Goal: Task Accomplishment & Management: Manage account settings

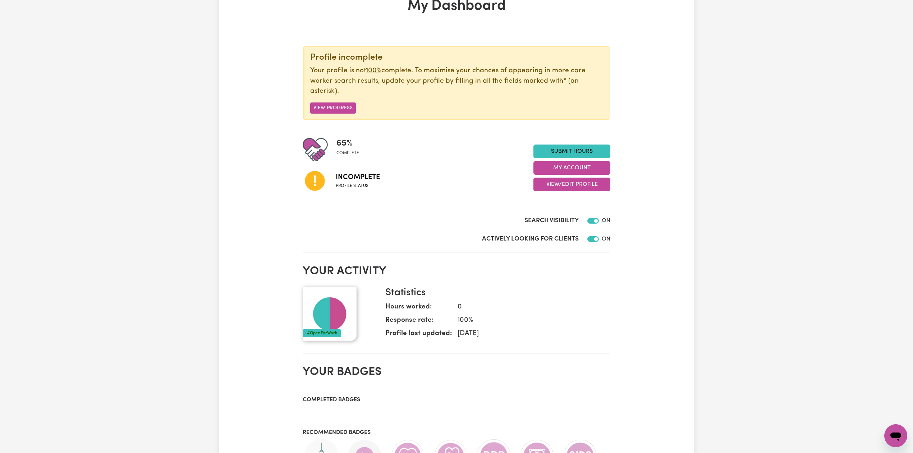
scroll to position [96, 0]
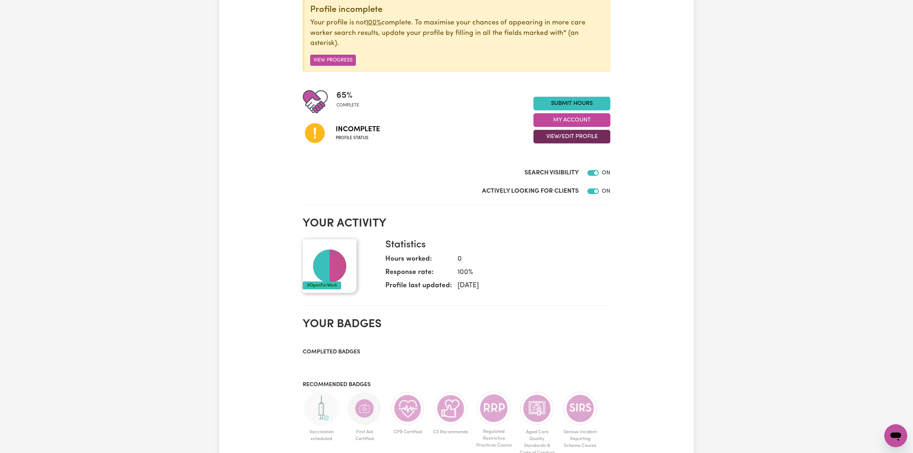
click at [577, 142] on button "View/Edit Profile" at bounding box center [571, 137] width 77 height 14
click at [559, 170] on link "Edit Profile" at bounding box center [567, 169] width 67 height 14
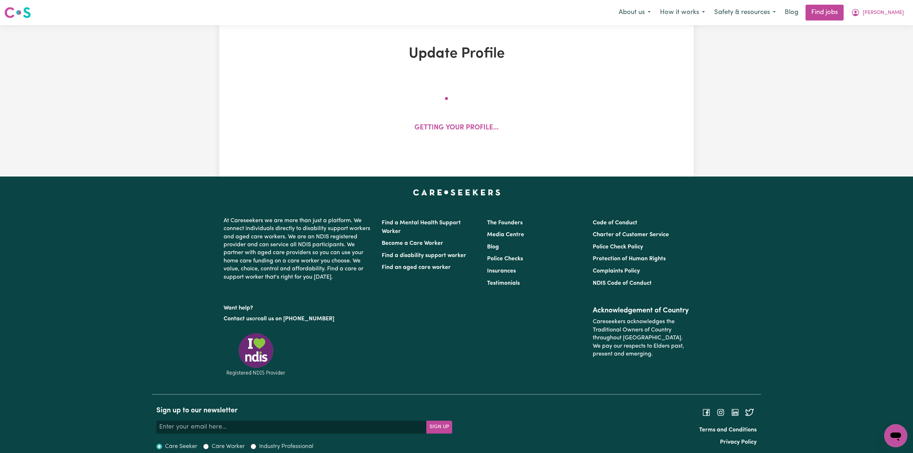
select select "[DEMOGRAPHIC_DATA]"
select select "[DEMOGRAPHIC_DATA] Citizen"
select select "Studying a healthcare related degree or qualification"
select select "37"
select select "40"
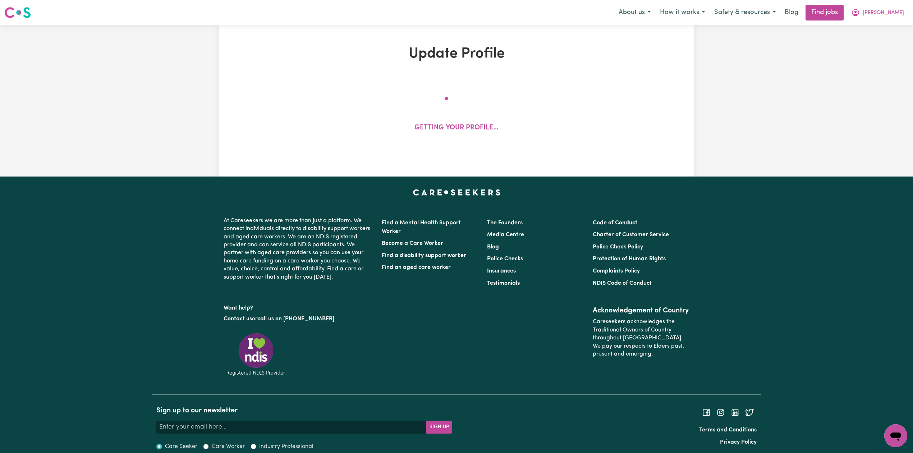
select select "45"
select select "40"
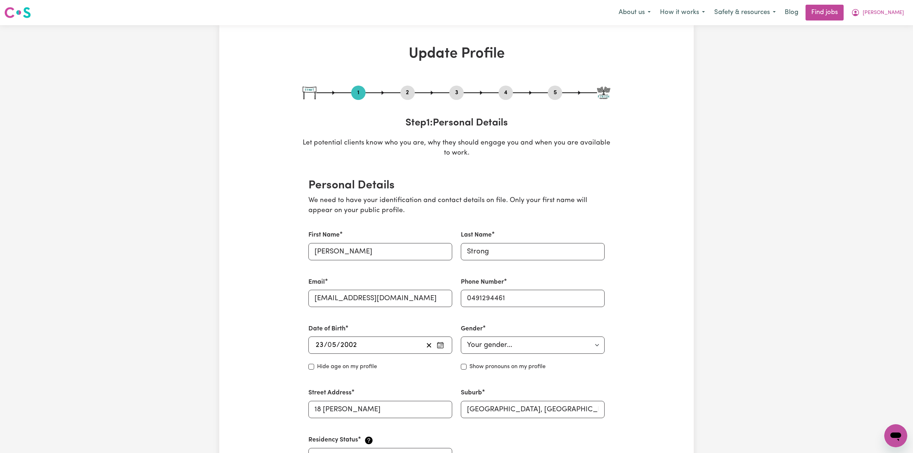
click at [406, 98] on div "2" at bounding box center [407, 93] width 14 height 14
click at [411, 88] on button "2" at bounding box center [407, 92] width 14 height 9
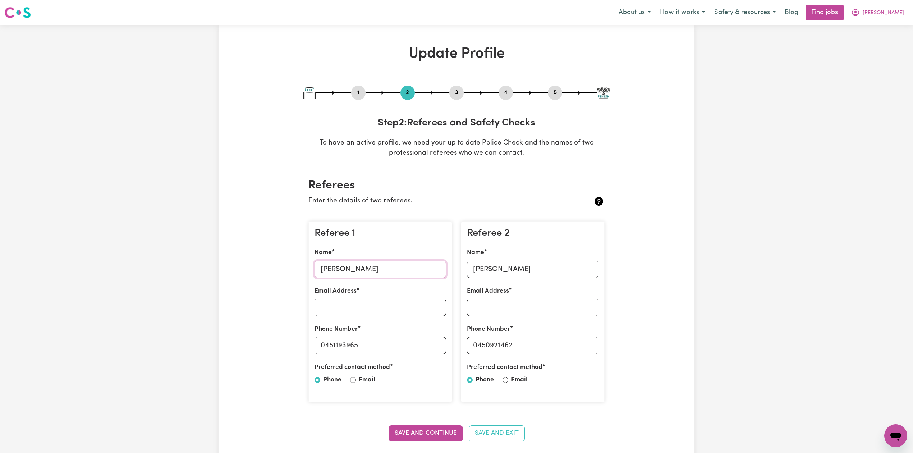
click at [355, 265] on input "[PERSON_NAME]" at bounding box center [379, 268] width 131 height 17
drag, startPoint x: 335, startPoint y: 347, endPoint x: 403, endPoint y: 347, distance: 68.3
click at [403, 347] on input "0451193965" at bounding box center [379, 345] width 131 height 17
click at [484, 275] on input "[PERSON_NAME]" at bounding box center [532, 268] width 131 height 17
drag, startPoint x: 478, startPoint y: 341, endPoint x: 580, endPoint y: 341, distance: 102.0
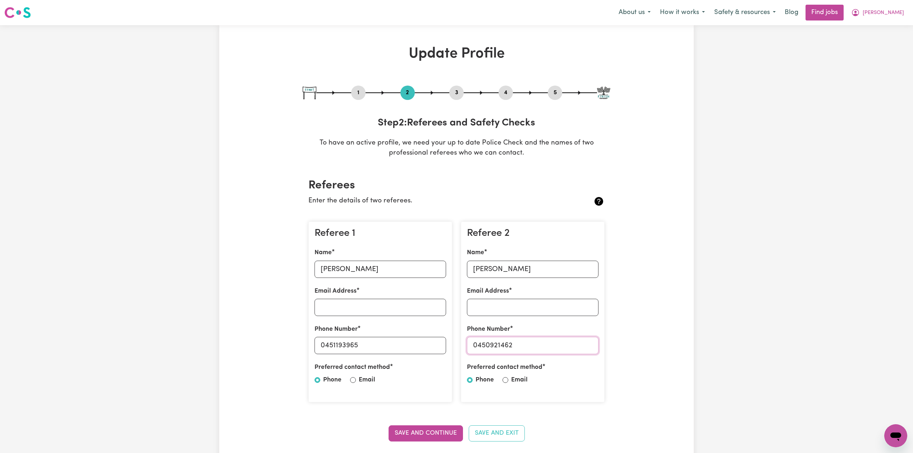
click at [580, 341] on input "0450921462" at bounding box center [532, 345] width 131 height 17
click at [556, 86] on div "5" at bounding box center [555, 93] width 14 height 14
click at [556, 91] on button "5" at bounding box center [555, 92] width 14 height 9
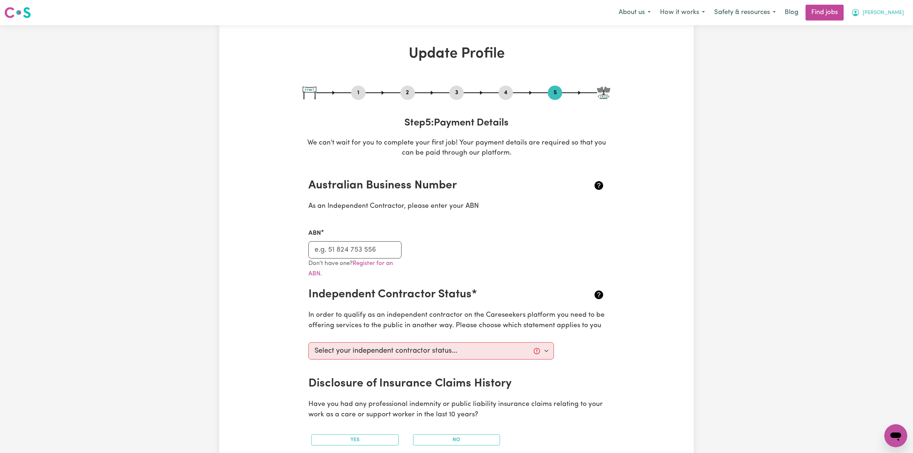
click at [896, 11] on span "[PERSON_NAME]" at bounding box center [882, 13] width 41 height 8
click at [879, 57] on link "Logout" at bounding box center [879, 55] width 57 height 14
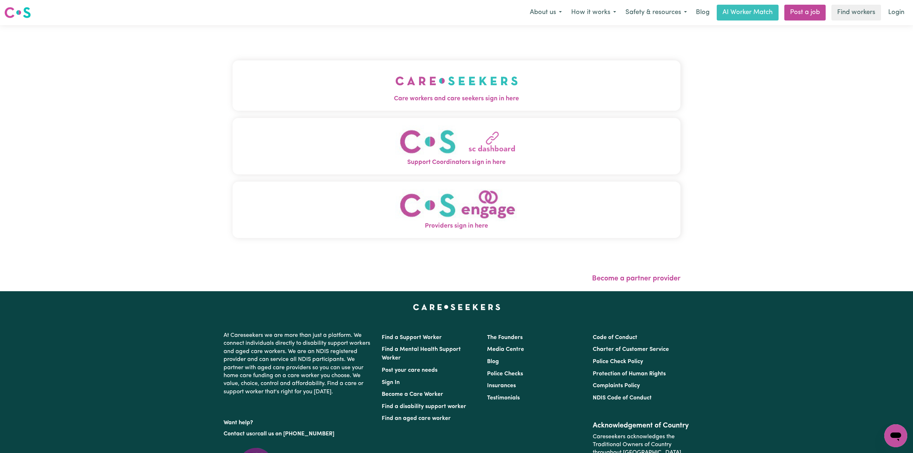
click at [342, 88] on button "Care workers and care seekers sign in here" at bounding box center [456, 85] width 448 height 50
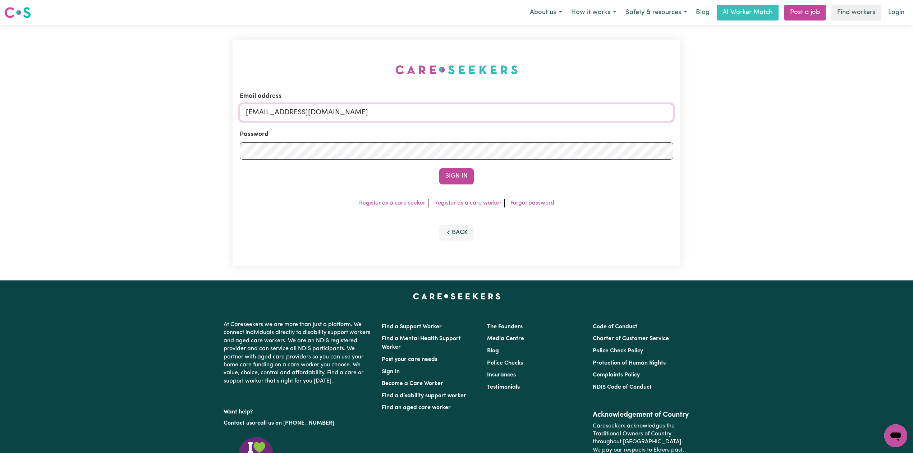
click at [326, 114] on input "[EMAIL_ADDRESS][DOMAIN_NAME]" at bounding box center [456, 112] width 433 height 17
drag, startPoint x: 282, startPoint y: 111, endPoint x: 469, endPoint y: 115, distance: 187.6
click at [469, 115] on input "Superuser~[EMAIL_ADDRESS][DOMAIN_NAME]" at bounding box center [456, 112] width 433 height 17
type input "Superuser~[EMAIL_ADDRESS][DOMAIN_NAME]"
click at [456, 187] on div "Email address Superuser~[EMAIL_ADDRESS][DOMAIN_NAME] Password Sign In Register …" at bounding box center [456, 153] width 448 height 226
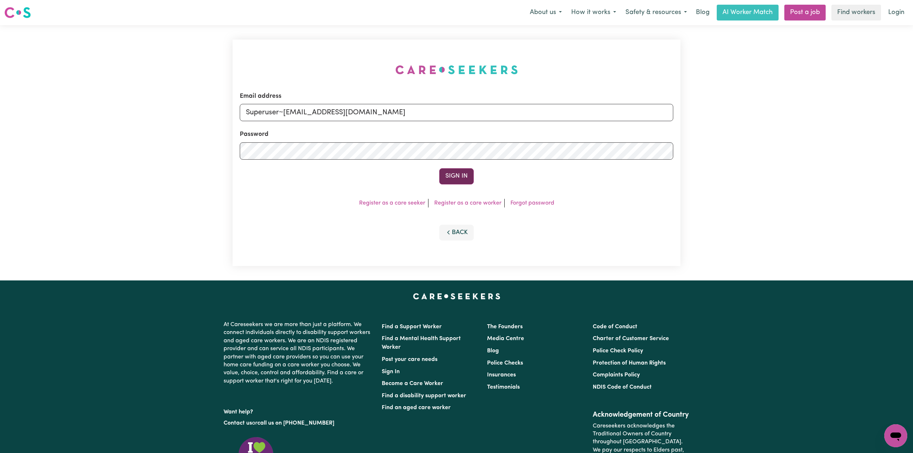
click at [460, 172] on button "Sign In" at bounding box center [456, 176] width 34 height 16
